Goal: Information Seeking & Learning: Learn about a topic

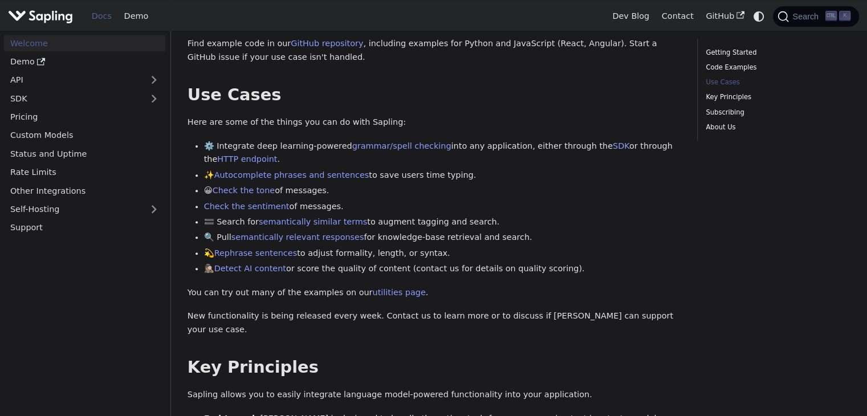
scroll to position [399, 0]
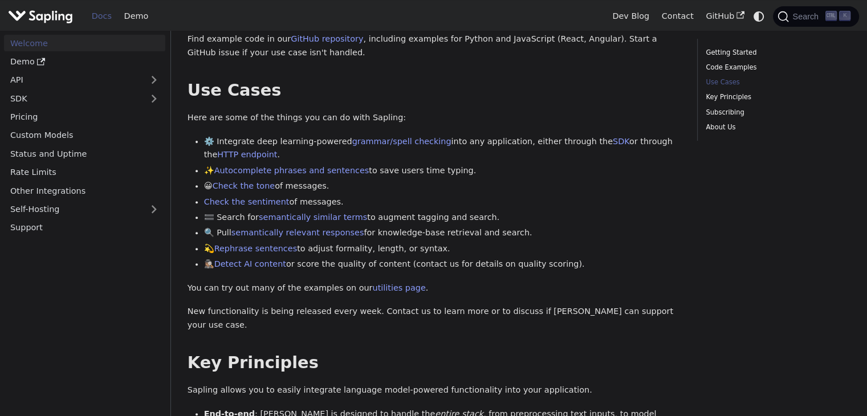
click at [606, 239] on li "🔍 Pull semantically relevant responses for knowledge-base retrieval and search." at bounding box center [442, 233] width 477 height 14
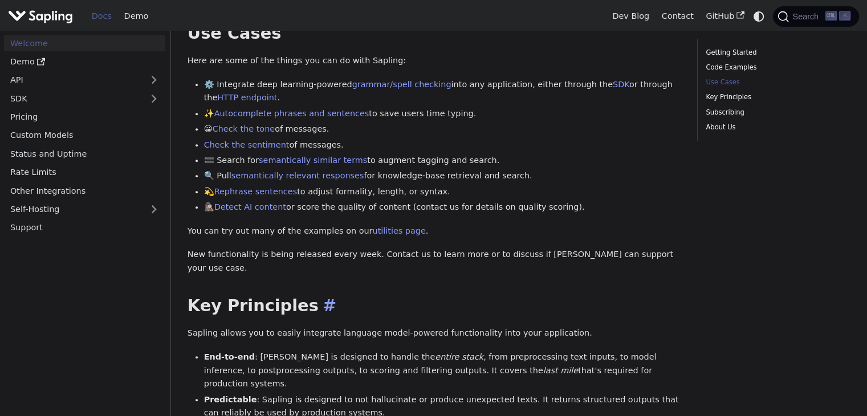
scroll to position [513, 0]
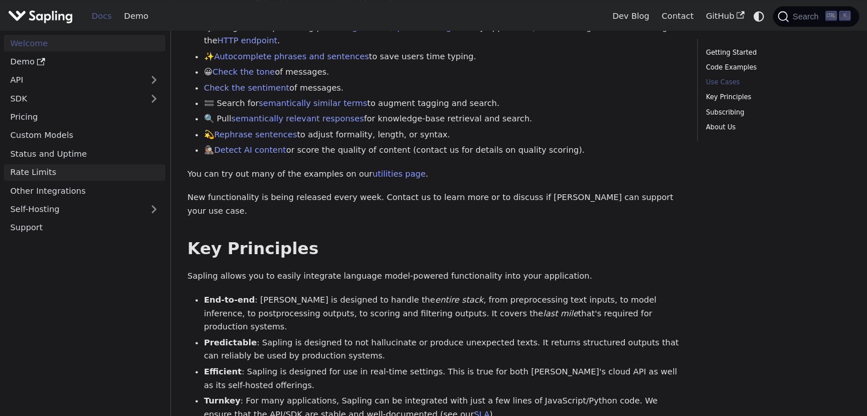
click at [46, 169] on link "Rate Limits" at bounding box center [84, 172] width 161 height 17
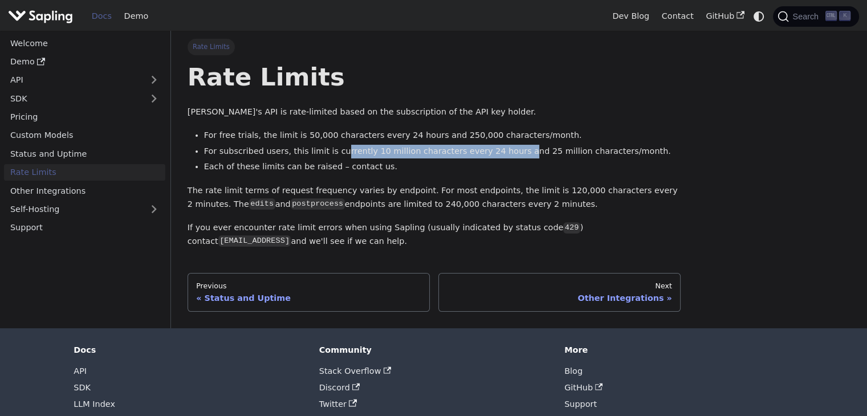
drag, startPoint x: 493, startPoint y: 153, endPoint x: 332, endPoint y: 153, distance: 160.2
click at [332, 153] on li "For subscribed users, this limit is currently 10 million characters every 24 ho…" at bounding box center [442, 152] width 477 height 14
click at [434, 167] on li "Each of these limits can be raised – contact us." at bounding box center [442, 167] width 477 height 14
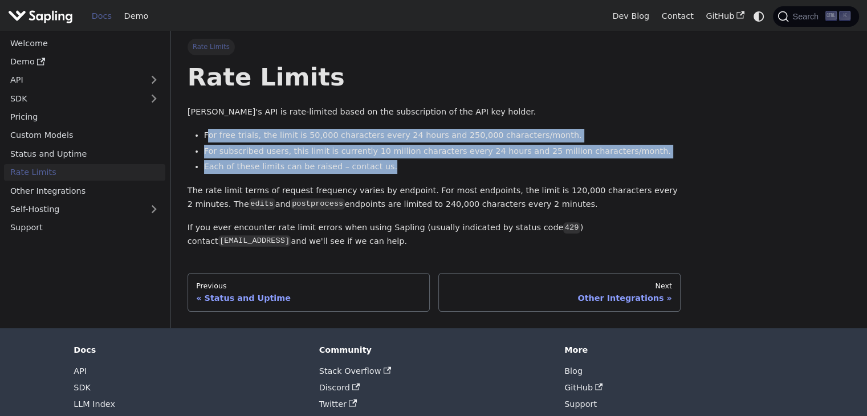
drag, startPoint x: 417, startPoint y: 171, endPoint x: 206, endPoint y: 130, distance: 215.5
click at [206, 130] on ul "For free trials, the limit is 50,000 characters every 24 hours and 250,000 char…" at bounding box center [434, 151] width 493 height 44
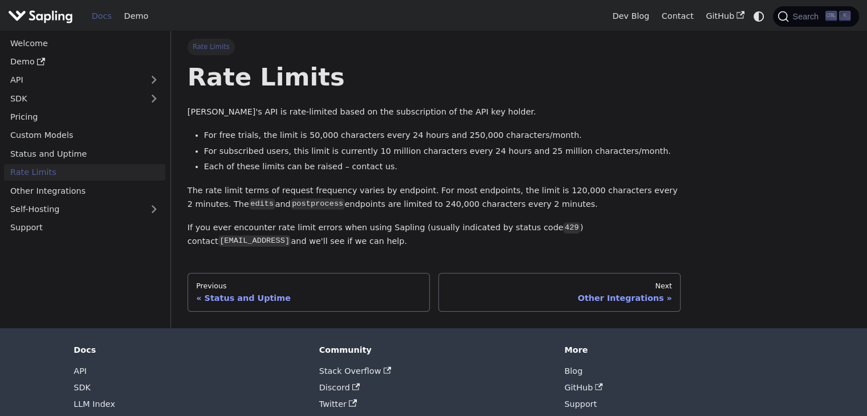
click at [494, 190] on p "The rate limit terms of request frequency varies by endpoint. For most endpoint…" at bounding box center [434, 197] width 493 height 27
drag, startPoint x: 507, startPoint y: 206, endPoint x: 410, endPoint y: 192, distance: 98.0
click at [409, 193] on p "The rate limit terms of request frequency varies by endpoint. For most endpoint…" at bounding box center [434, 197] width 493 height 27
click at [411, 191] on p "The rate limit terms of request frequency varies by endpoint. For most endpoint…" at bounding box center [434, 197] width 493 height 27
click at [496, 198] on p "The rate limit terms of request frequency varies by endpoint. For most endpoint…" at bounding box center [434, 197] width 493 height 27
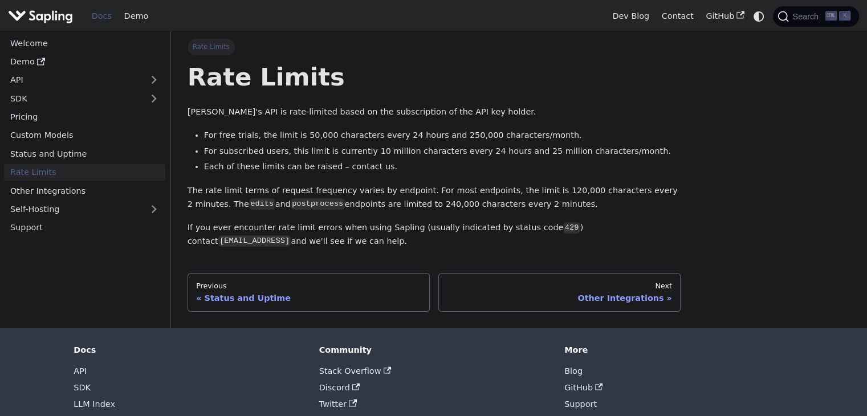
drag, startPoint x: 501, startPoint y: 201, endPoint x: 409, endPoint y: 190, distance: 92.4
click at [409, 190] on p "The rate limit terms of request frequency varies by endpoint. For most endpoint…" at bounding box center [434, 197] width 493 height 27
click at [518, 205] on p "The rate limit terms of request frequency varies by endpoint. For most endpoint…" at bounding box center [434, 197] width 493 height 27
click at [524, 192] on p "The rate limit terms of request frequency varies by endpoint. For most endpoint…" at bounding box center [434, 197] width 493 height 27
drag, startPoint x: 586, startPoint y: 243, endPoint x: 538, endPoint y: 228, distance: 49.6
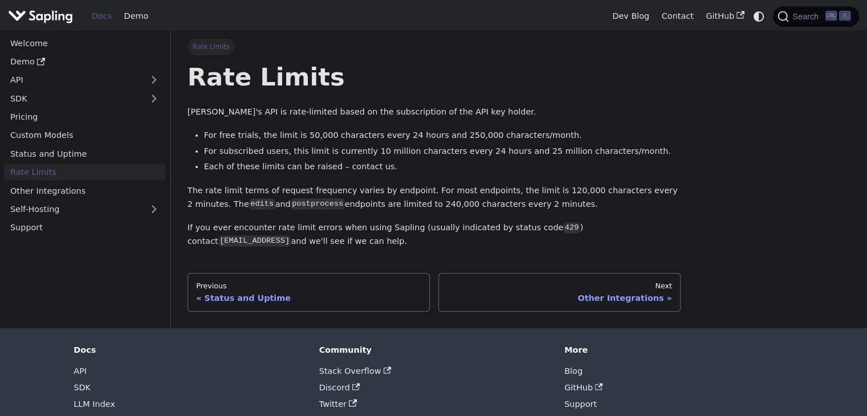
click at [538, 228] on p "If you ever encounter rate limit errors when using Sapling (usually indicated b…" at bounding box center [434, 234] width 493 height 27
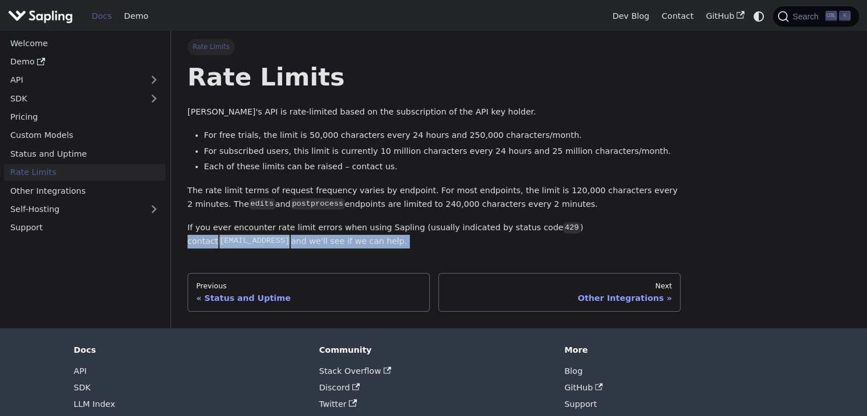
drag, startPoint x: 537, startPoint y: 228, endPoint x: 552, endPoint y: 245, distance: 22.6
click at [552, 245] on p "If you ever encounter rate limit errors when using Sapling (usually indicated b…" at bounding box center [434, 234] width 493 height 27
drag, startPoint x: 552, startPoint y: 245, endPoint x: 539, endPoint y: 231, distance: 19.0
click at [539, 231] on p "If you ever encounter rate limit errors when using Sapling (usually indicated b…" at bounding box center [434, 234] width 493 height 27
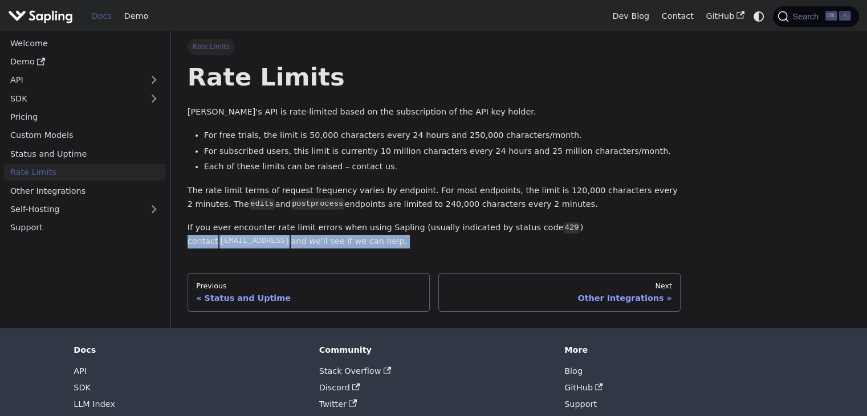
click at [539, 231] on p "If you ever encounter rate limit errors when using Sapling (usually indicated b…" at bounding box center [434, 234] width 493 height 27
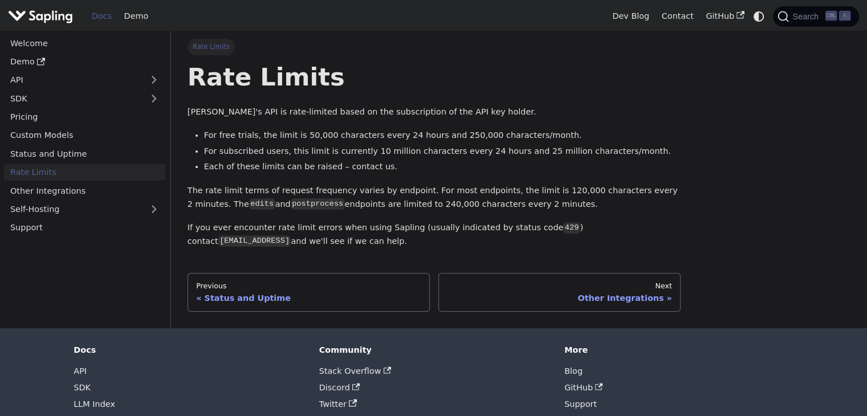
drag, startPoint x: 539, startPoint y: 228, endPoint x: 539, endPoint y: 236, distance: 8.0
click at [539, 241] on p "If you ever encounter rate limit errors when using Sapling (usually indicated b…" at bounding box center [434, 234] width 493 height 27
click at [538, 228] on p "If you ever encounter rate limit errors when using Sapling (usually indicated b…" at bounding box center [434, 234] width 493 height 27
drag, startPoint x: 535, startPoint y: 228, endPoint x: 543, endPoint y: 234, distance: 10.2
click at [543, 234] on p "If you ever encounter rate limit errors when using Sapling (usually indicated b…" at bounding box center [434, 234] width 493 height 27
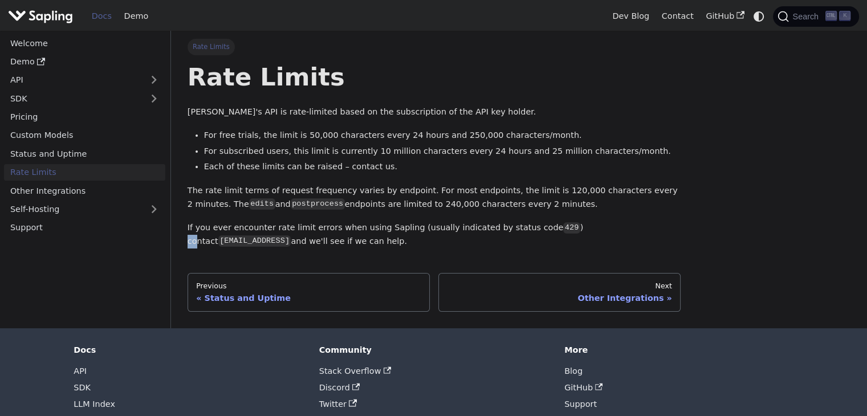
click at [543, 234] on p "If you ever encounter rate limit errors when using Sapling (usually indicated b…" at bounding box center [434, 234] width 493 height 27
drag, startPoint x: 537, startPoint y: 228, endPoint x: 541, endPoint y: 245, distance: 18.1
click at [541, 245] on p "If you ever encounter rate limit errors when using Sapling (usually indicated b…" at bounding box center [434, 234] width 493 height 27
click at [65, 208] on link "Self-Hosting" at bounding box center [84, 209] width 161 height 17
click at [144, 101] on button "Expand sidebar category 'SDK'" at bounding box center [154, 98] width 23 height 17
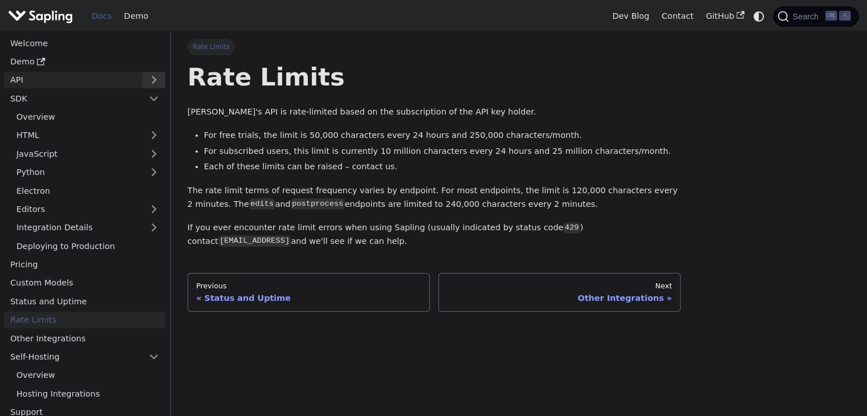
click at [149, 76] on button "Expand sidebar category 'API'" at bounding box center [154, 80] width 23 height 17
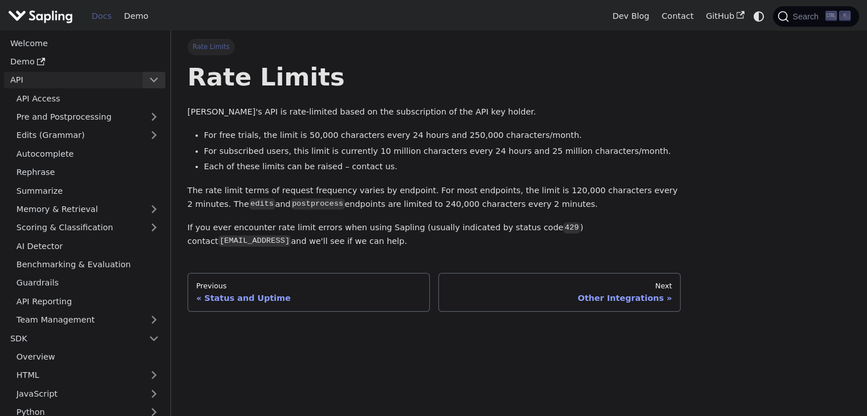
click at [153, 78] on button "Collapse sidebar category 'API'" at bounding box center [154, 80] width 23 height 17
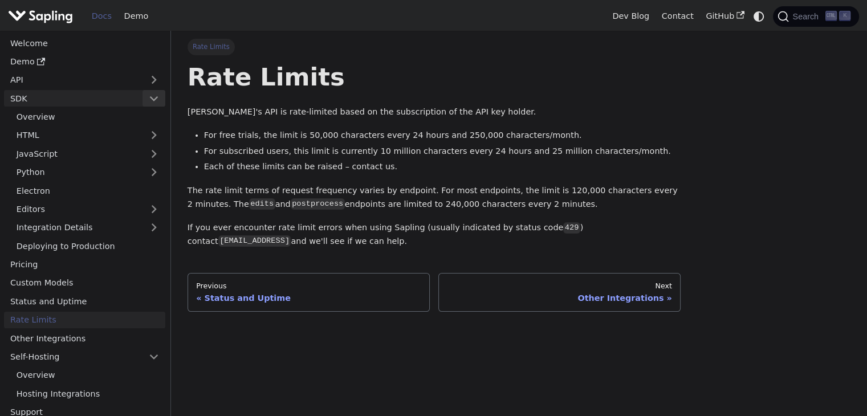
click at [151, 101] on button "Collapse sidebar category 'SDK'" at bounding box center [154, 98] width 23 height 17
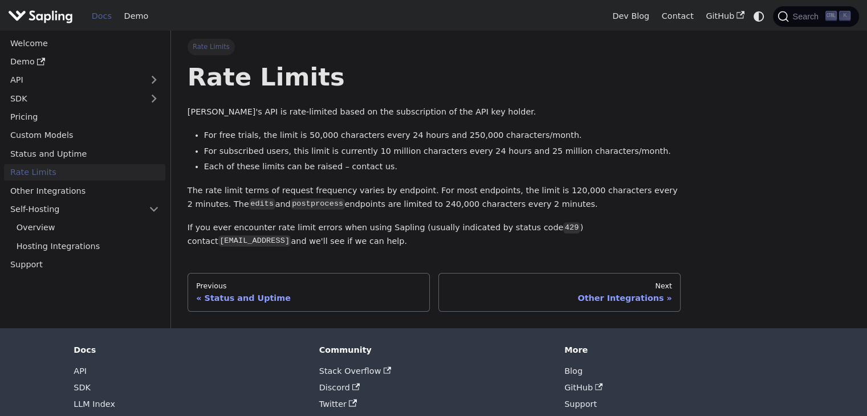
click at [48, 12] on img "Main" at bounding box center [40, 16] width 65 height 17
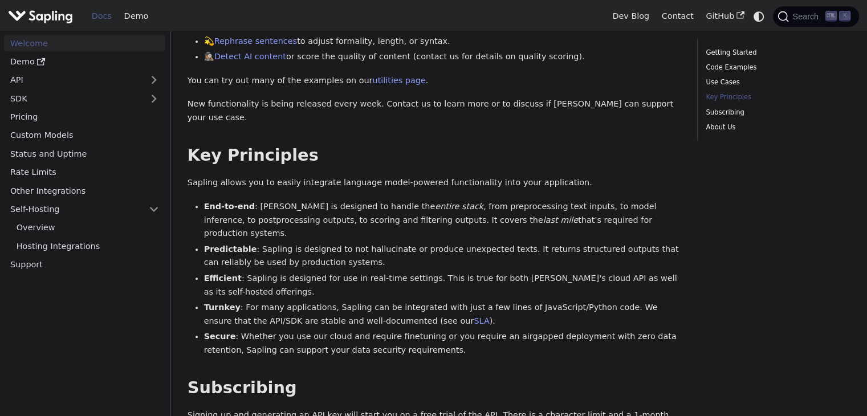
scroll to position [627, 0]
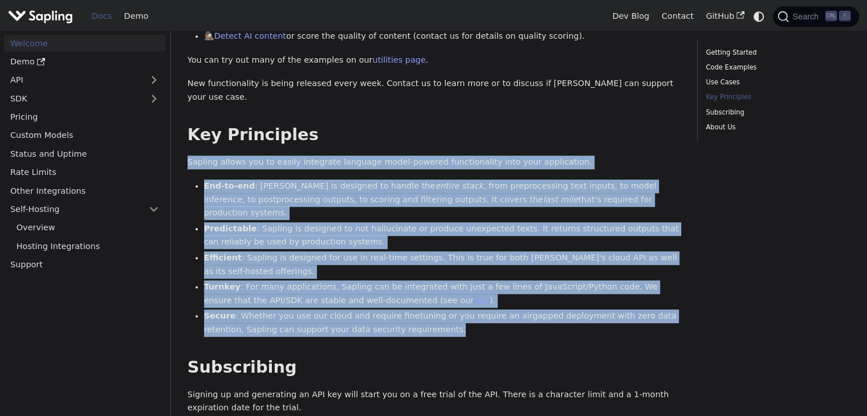
drag, startPoint x: 421, startPoint y: 306, endPoint x: 186, endPoint y: 152, distance: 281.2
click at [186, 152] on div "Welcome On this page Welcome API Overview SDK Overview Welcome to the documenta…" at bounding box center [434, 36] width 510 height 1248
click at [427, 310] on li "Secure : Whether you use our cloud and require finetuning or you require an air…" at bounding box center [442, 323] width 477 height 27
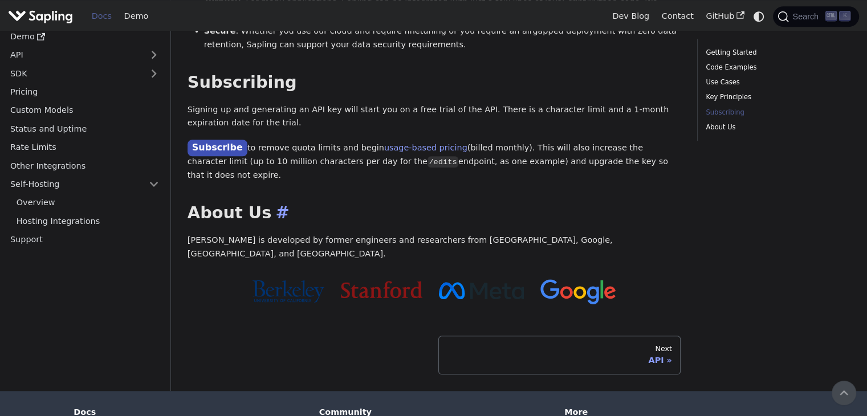
scroll to position [855, 0]
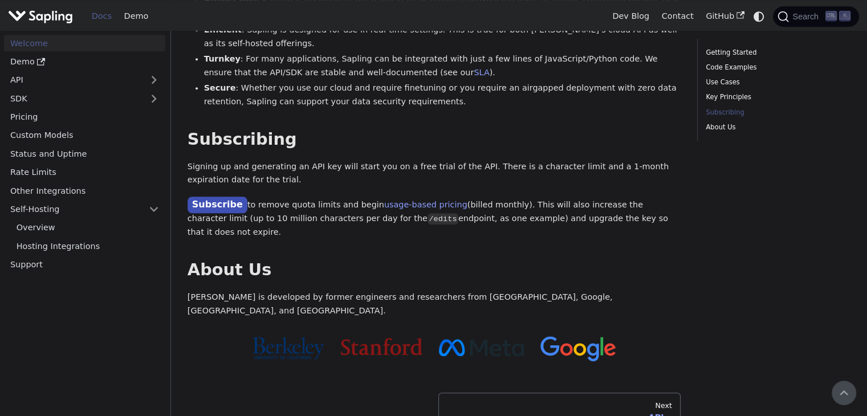
drag, startPoint x: 623, startPoint y: 193, endPoint x: 180, endPoint y: 132, distance: 446.7
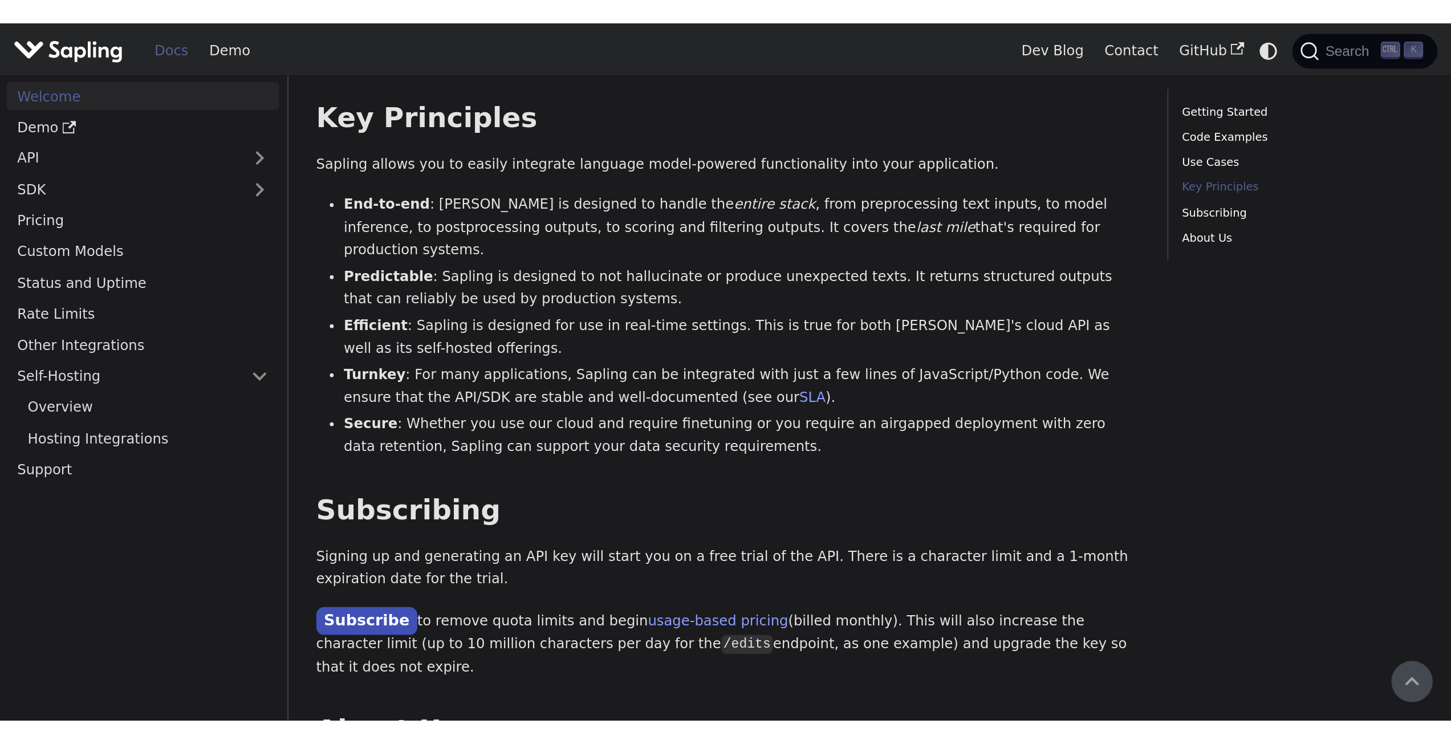
scroll to position [572, 0]
